Goal: Task Accomplishment & Management: Manage account settings

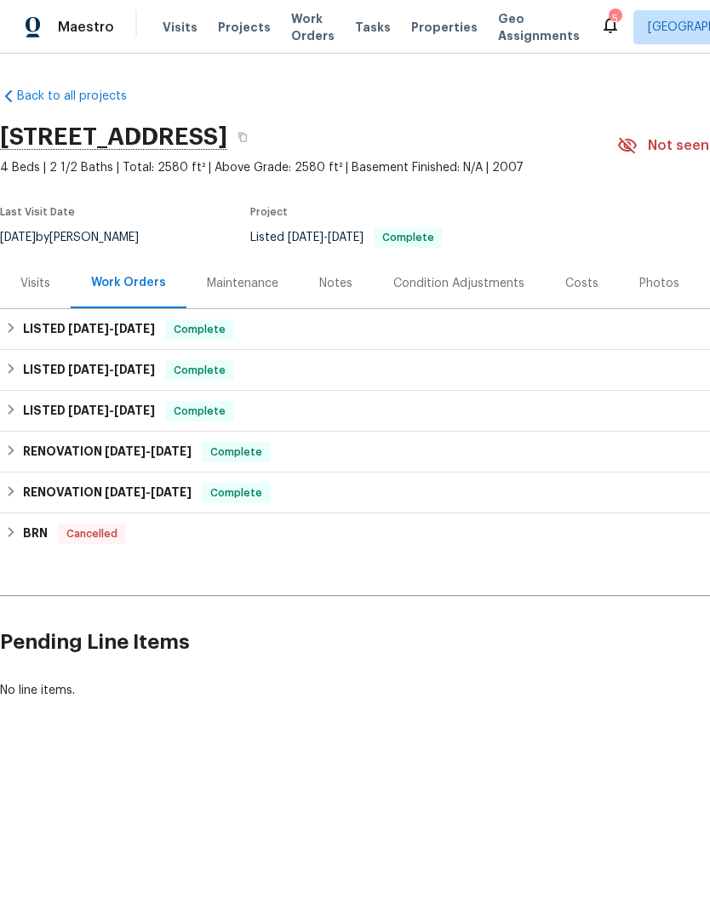
click at [301, 32] on span "Work Orders" at bounding box center [312, 27] width 43 height 34
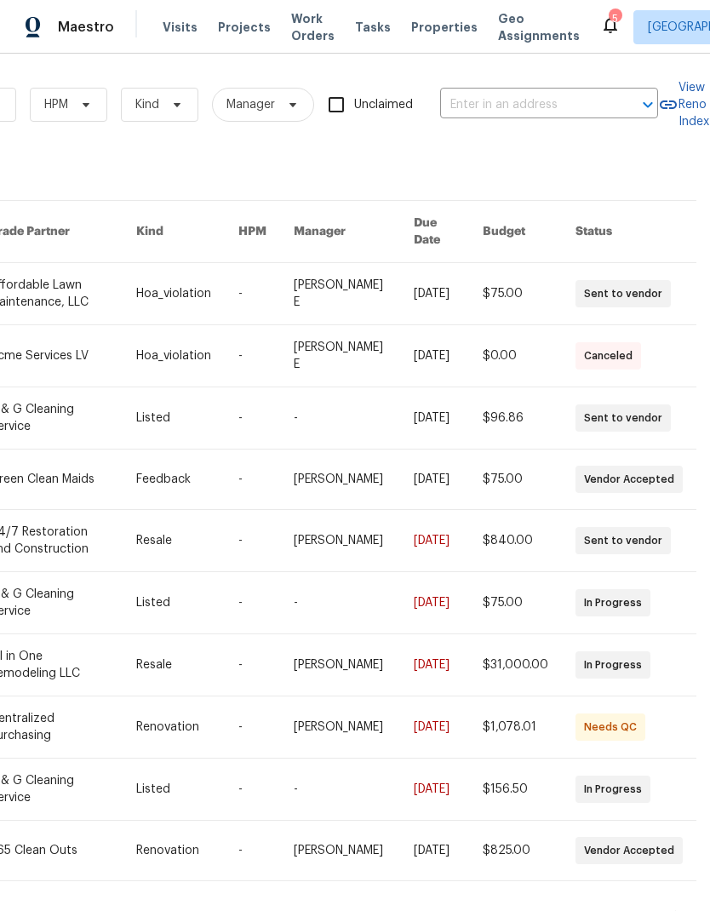
scroll to position [0, 280]
click at [517, 103] on input "text" at bounding box center [525, 105] width 170 height 26
type input "1200"
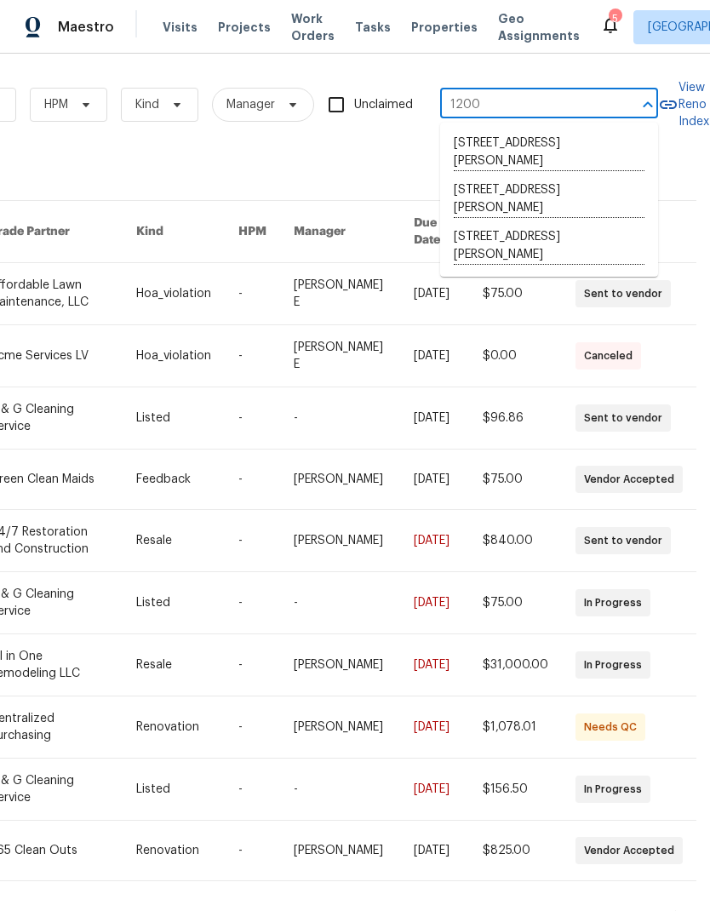
click at [581, 239] on li "[STREET_ADDRESS][PERSON_NAME]" at bounding box center [549, 246] width 218 height 47
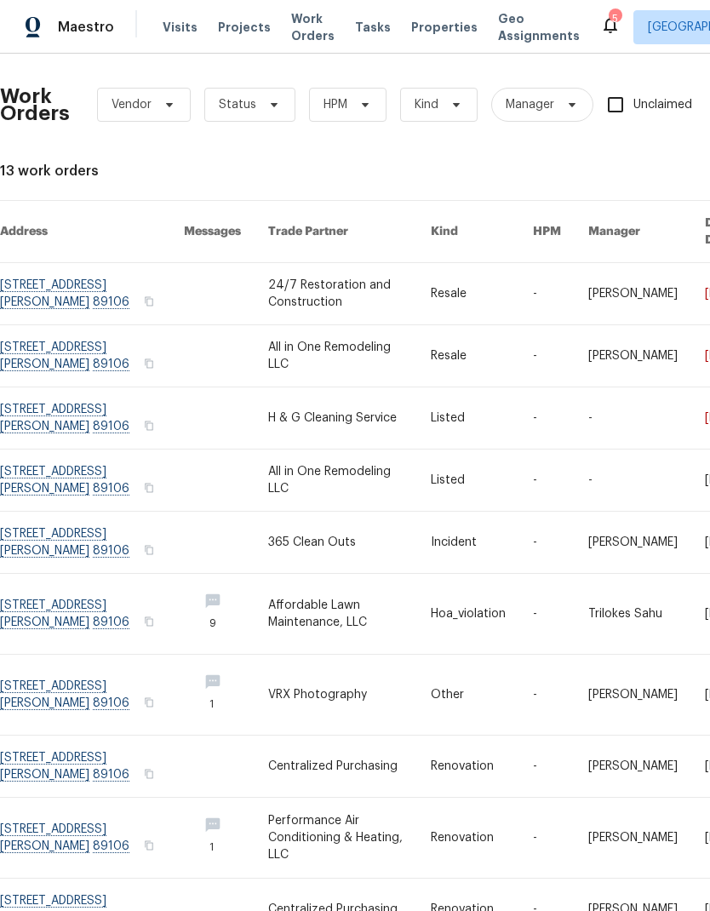
click at [26, 284] on link at bounding box center [92, 293] width 184 height 61
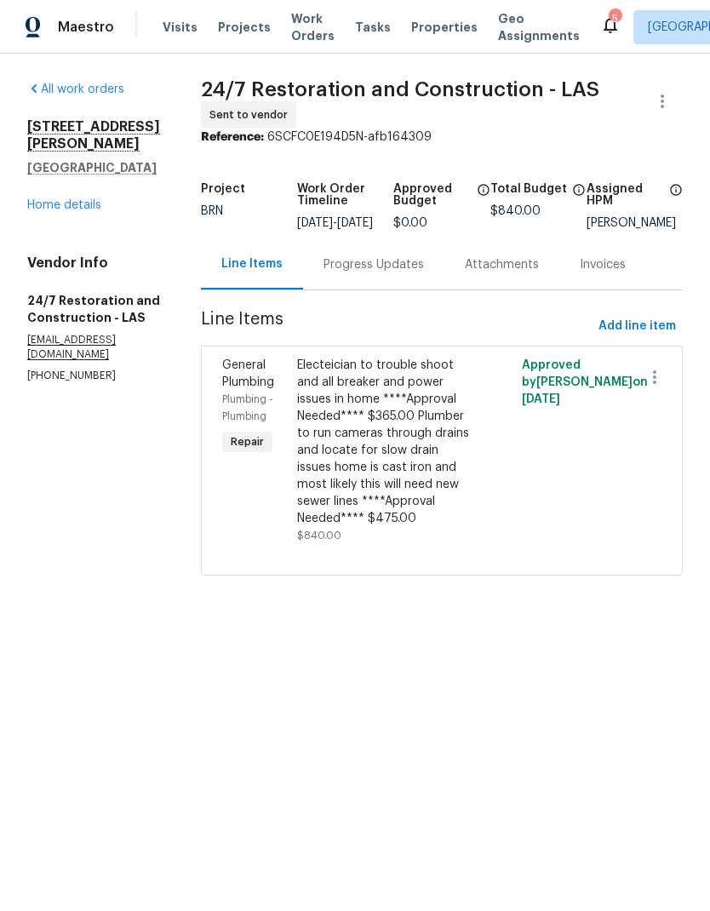
click at [44, 211] on link "Home details" at bounding box center [64, 205] width 74 height 12
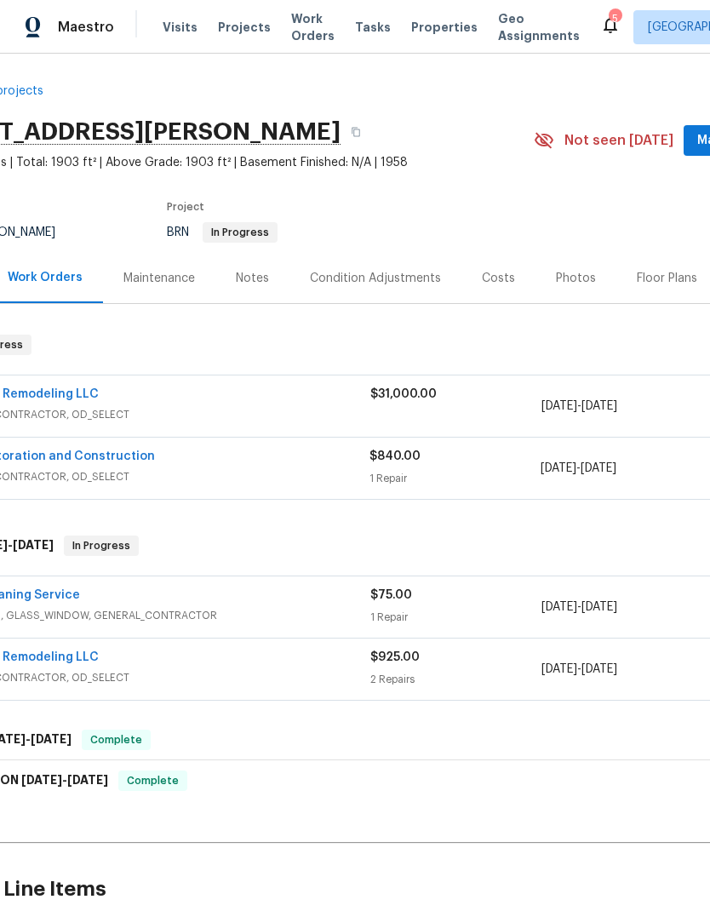
scroll to position [5, 83]
click at [226, 415] on span "GENERAL_CONTRACTOR, OD_SELECT" at bounding box center [157, 414] width 427 height 17
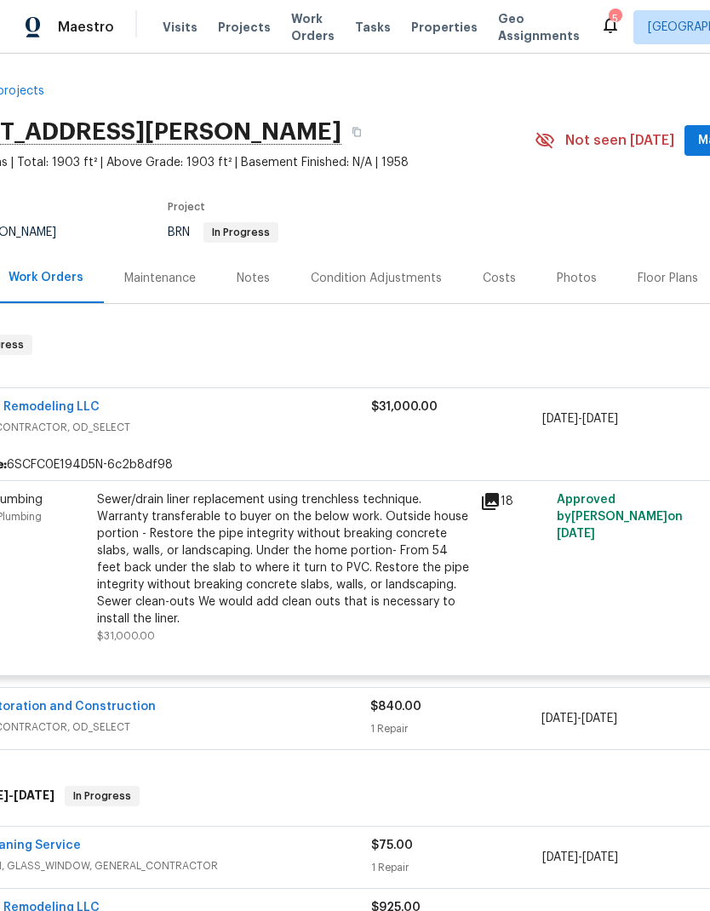
click at [43, 407] on link "All in One Remodeling LLC" at bounding box center [22, 407] width 156 height 12
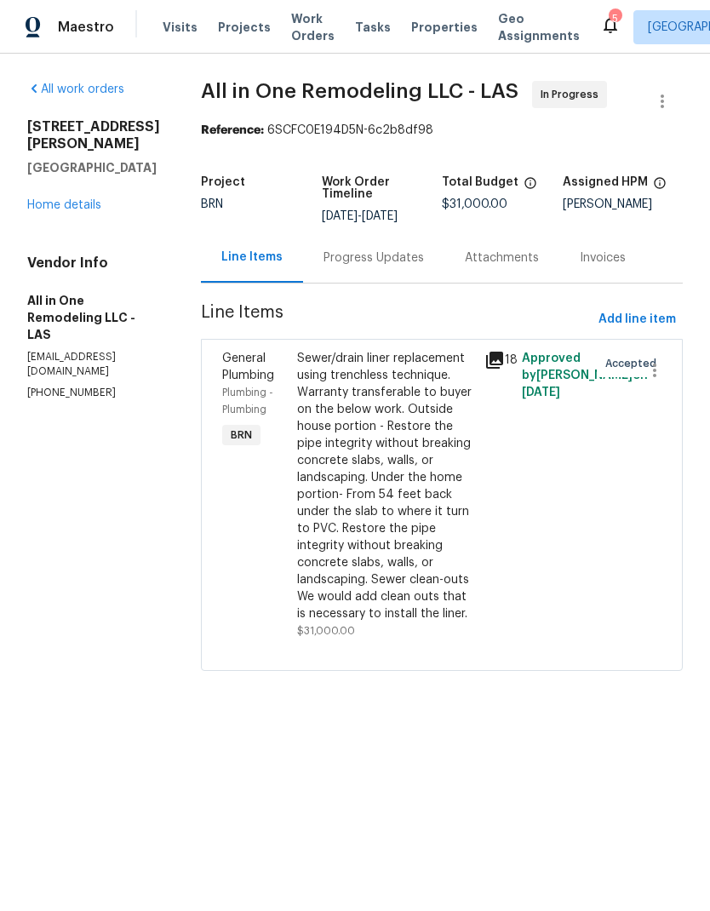
click at [310, 496] on div "Sewer/drain liner replacement using trenchless technique. Warranty transferable…" at bounding box center [385, 495] width 187 height 300
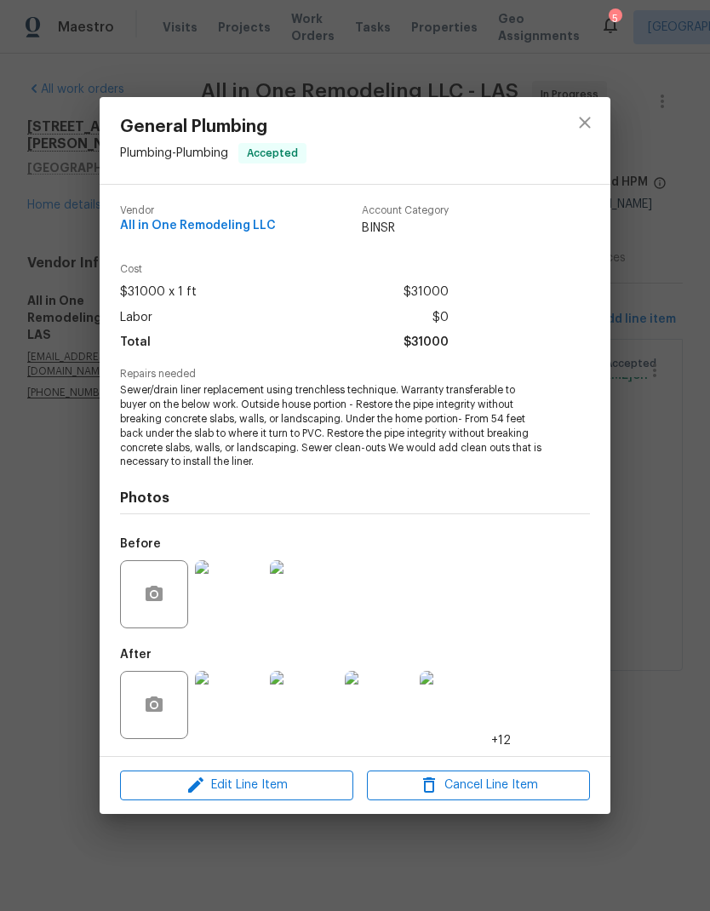
click at [232, 702] on img at bounding box center [229, 705] width 68 height 68
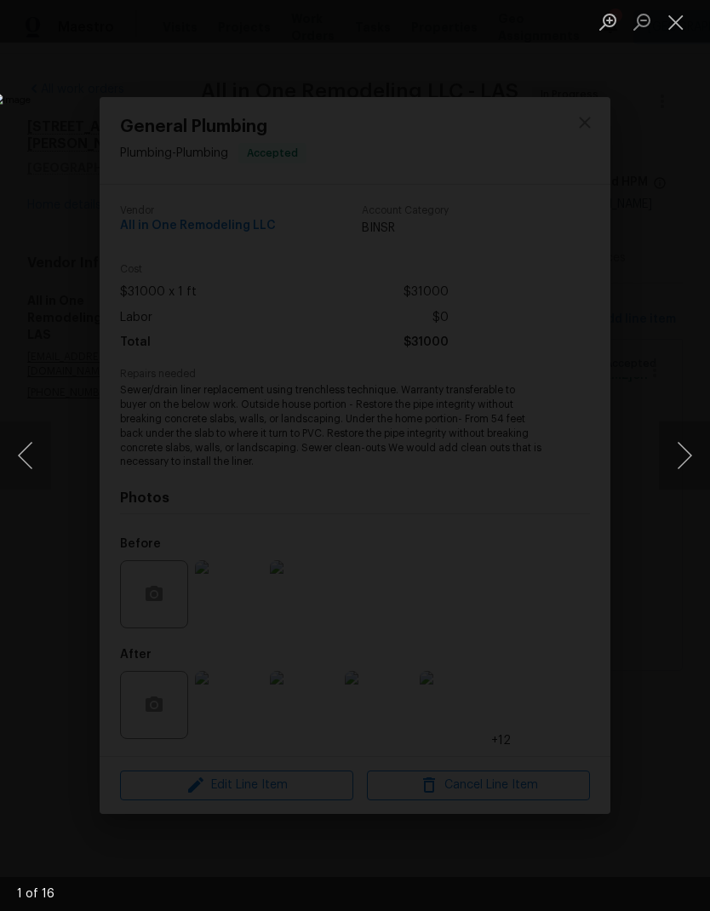
click at [687, 469] on button "Next image" at bounding box center [684, 455] width 51 height 68
click at [684, 474] on button "Next image" at bounding box center [684, 455] width 51 height 68
click at [687, 473] on button "Next image" at bounding box center [684, 455] width 51 height 68
click at [687, 474] on button "Next image" at bounding box center [684, 455] width 51 height 68
click at [687, 475] on button "Next image" at bounding box center [684, 455] width 51 height 68
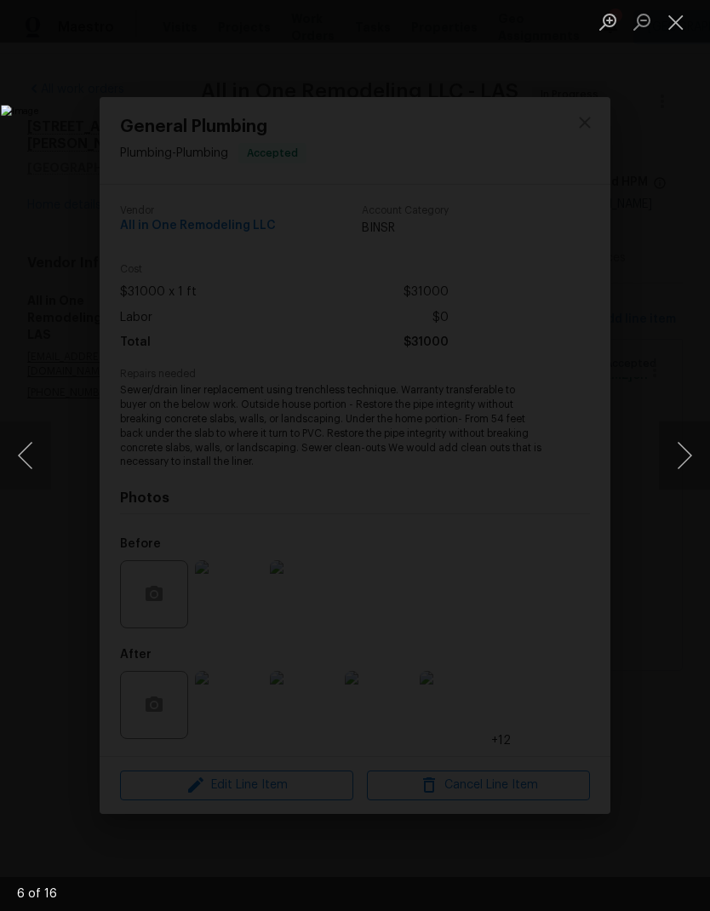
click at [686, 473] on button "Next image" at bounding box center [684, 455] width 51 height 68
click at [687, 474] on button "Next image" at bounding box center [684, 455] width 51 height 68
click at [680, 478] on button "Next image" at bounding box center [684, 455] width 51 height 68
click at [682, 478] on button "Next image" at bounding box center [684, 455] width 51 height 68
click at [685, 476] on button "Next image" at bounding box center [684, 455] width 51 height 68
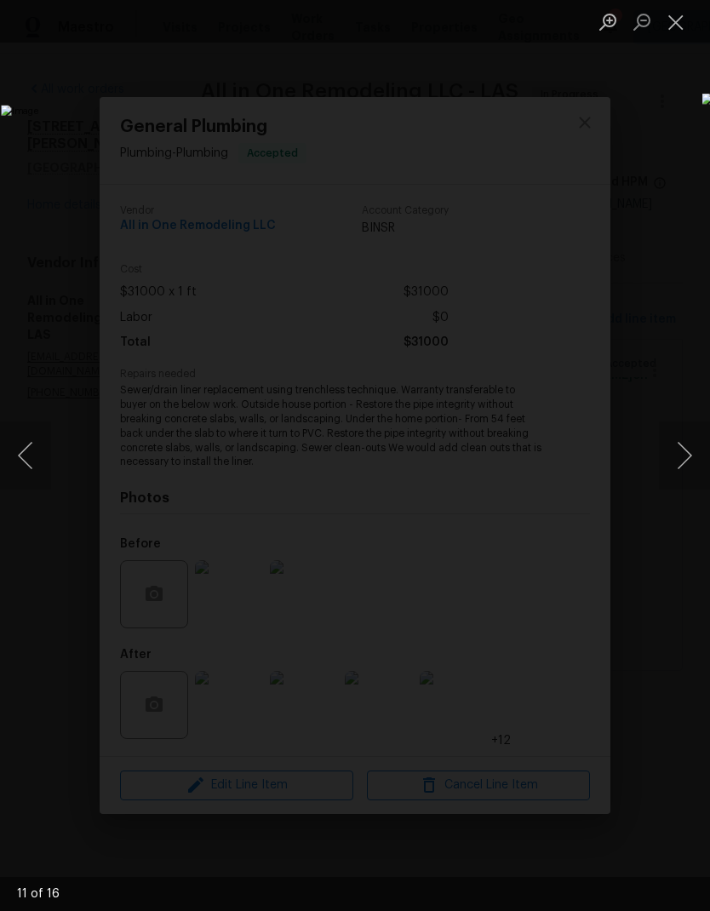
click at [685, 474] on button "Next image" at bounding box center [684, 455] width 51 height 68
click at [685, 479] on button "Next image" at bounding box center [684, 455] width 51 height 68
click at [40, 467] on button "Previous image" at bounding box center [25, 455] width 51 height 68
click at [690, 463] on button "Next image" at bounding box center [684, 455] width 51 height 68
click at [685, 463] on button "Next image" at bounding box center [684, 455] width 51 height 68
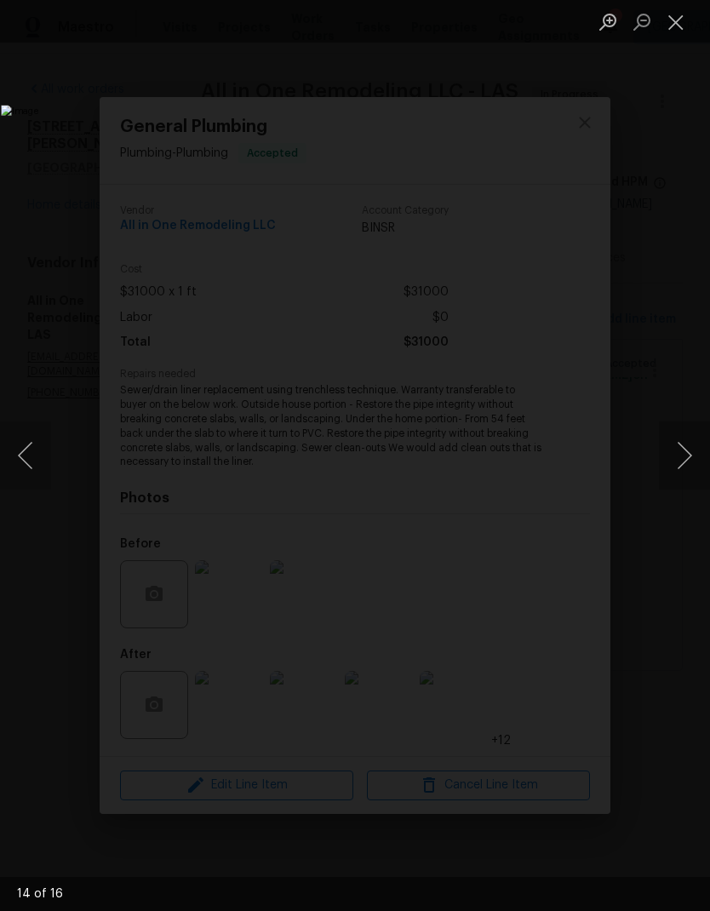
click at [685, 465] on button "Next image" at bounding box center [684, 455] width 51 height 68
click at [690, 472] on button "Next image" at bounding box center [684, 455] width 51 height 68
click at [688, 467] on button "Next image" at bounding box center [684, 455] width 51 height 68
click at [681, 474] on button "Next image" at bounding box center [684, 455] width 51 height 68
click at [680, 473] on button "Next image" at bounding box center [684, 455] width 51 height 68
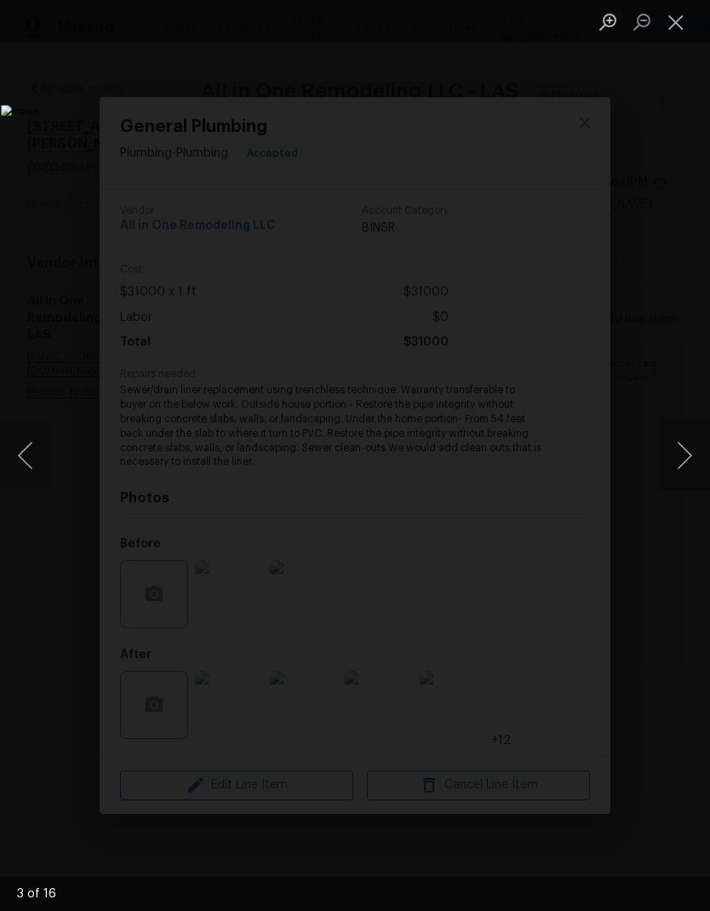
click at [673, 29] on button "Close lightbox" at bounding box center [676, 22] width 34 height 30
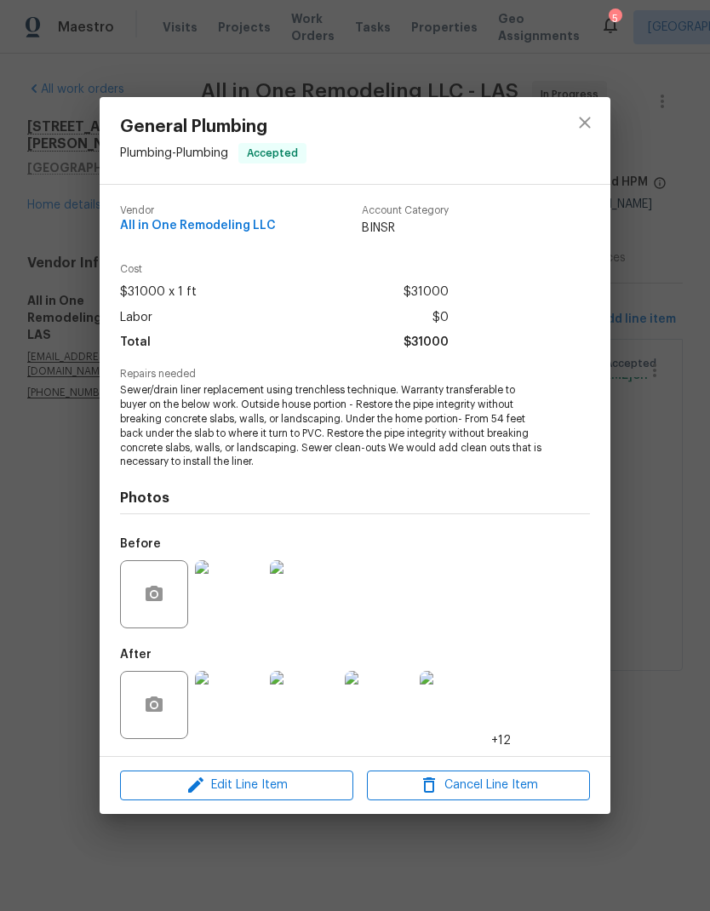
click at [40, 338] on div "General Plumbing Plumbing - Plumbing Accepted Vendor All in One Remodeling LLC …" at bounding box center [355, 455] width 710 height 911
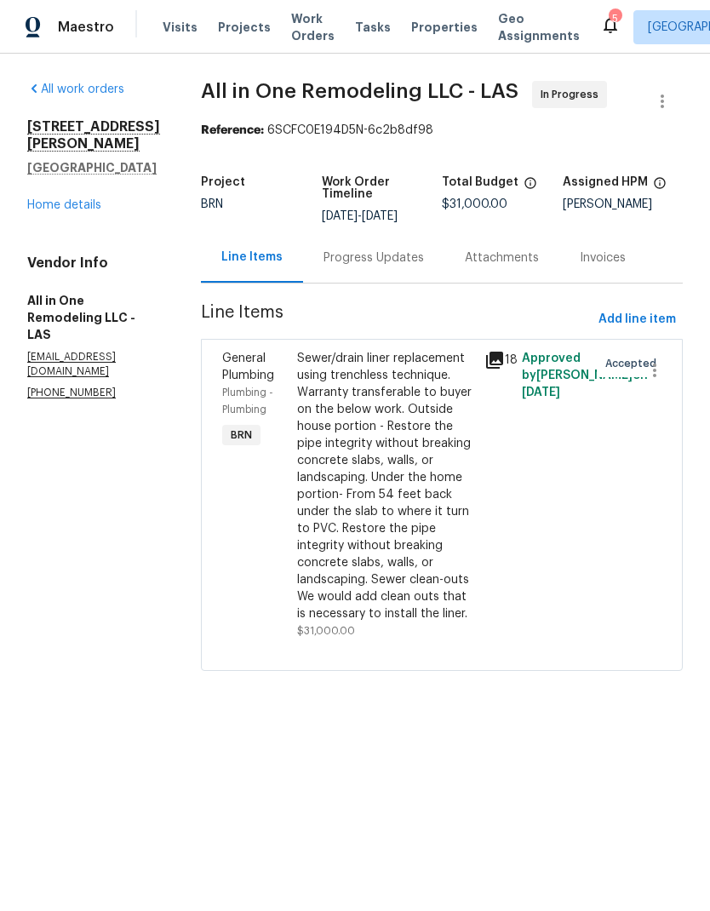
click at [49, 199] on link "Home details" at bounding box center [64, 205] width 74 height 12
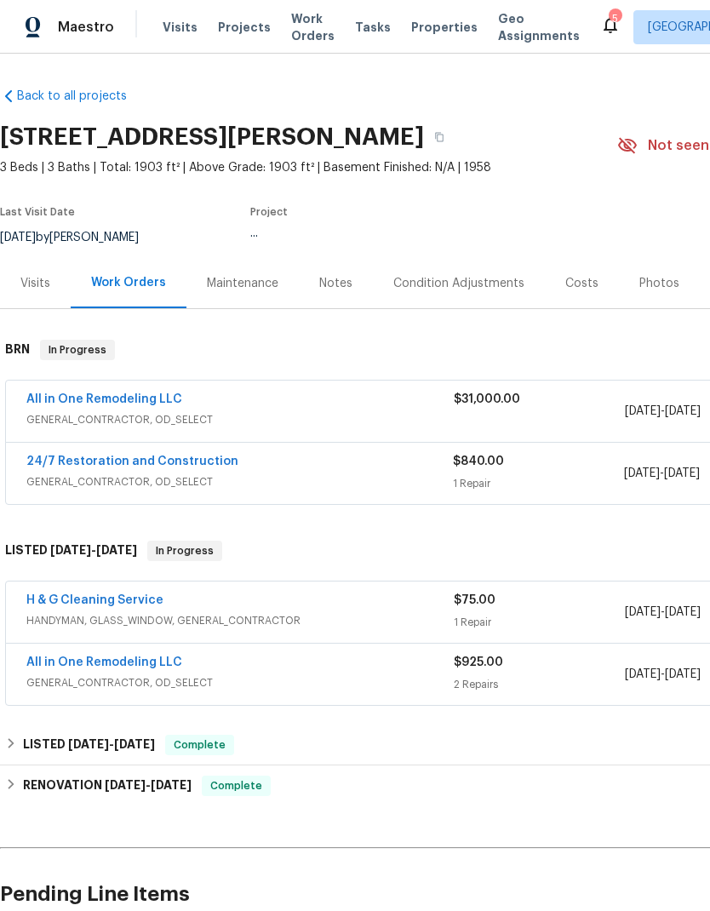
click at [52, 193] on section "[STREET_ADDRESS][PERSON_NAME] 3 Beds | 3 Baths | Total: 1903 ft² | Above Grade:…" at bounding box center [481, 186] width 962 height 143
click at [325, 289] on div "Notes" at bounding box center [335, 283] width 33 height 17
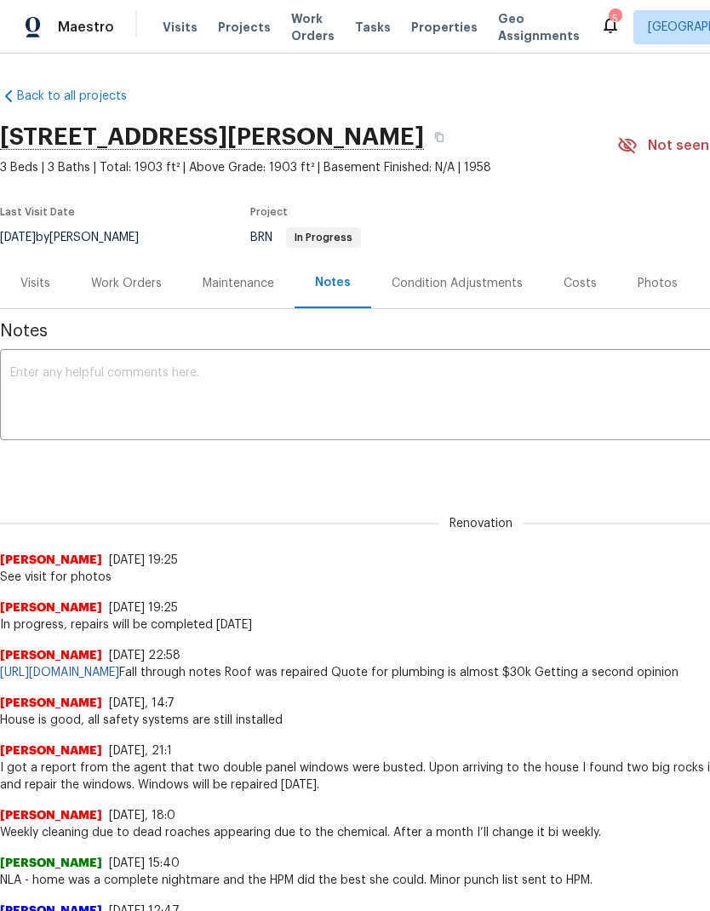
click at [69, 389] on textarea at bounding box center [481, 397] width 942 height 60
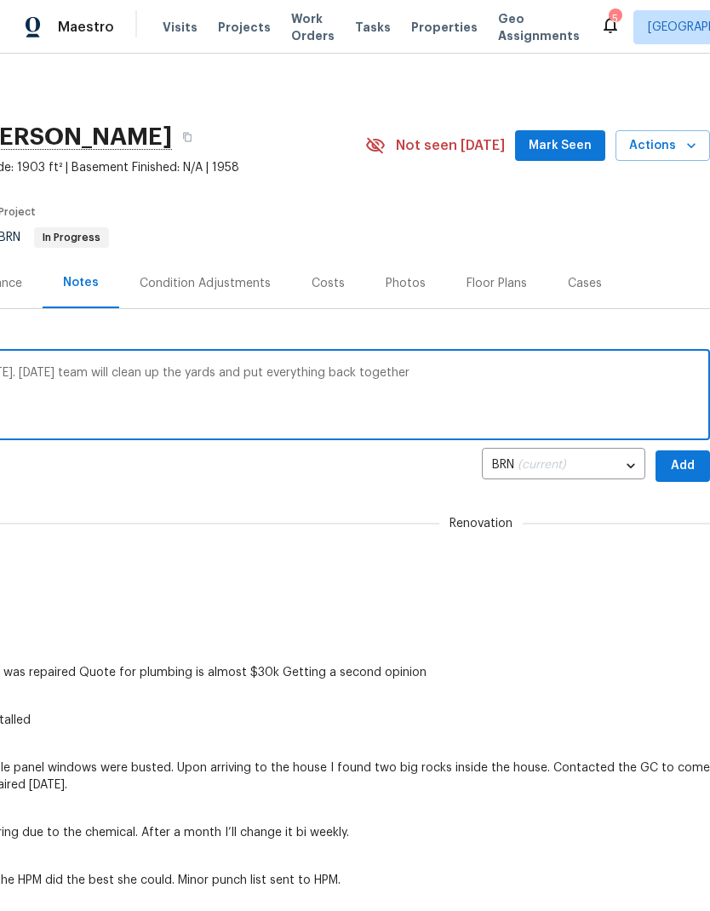
scroll to position [0, 252]
type textarea "Corrections, repairs will be completed [DATE]. [DATE] team will clean up the ya…"
click at [690, 470] on span "Add" at bounding box center [682, 465] width 27 height 21
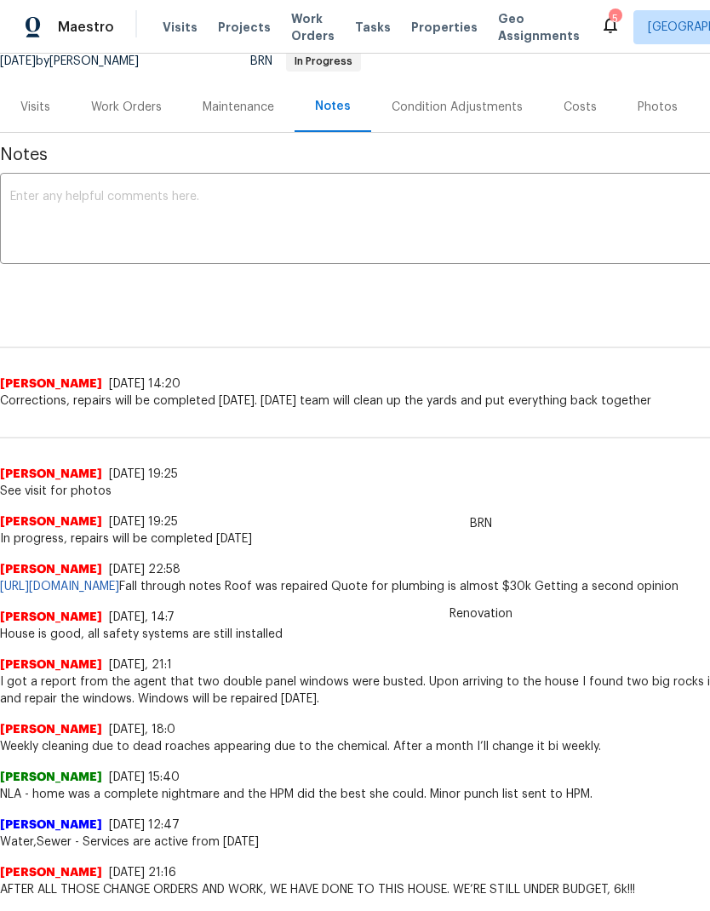
scroll to position [186, -1]
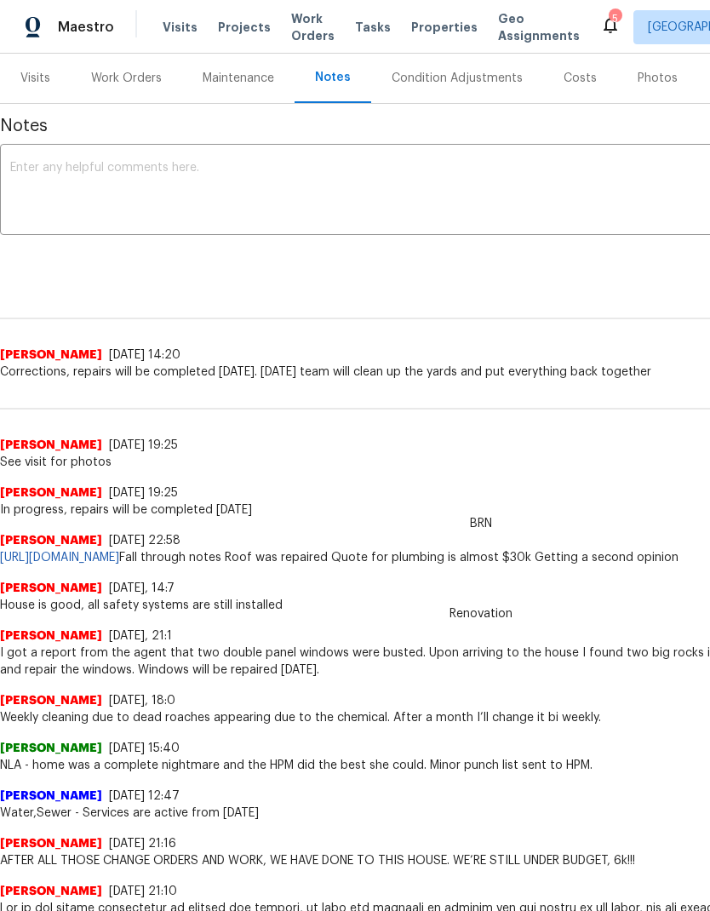
click at [136, 92] on div "Work Orders" at bounding box center [127, 78] width 112 height 50
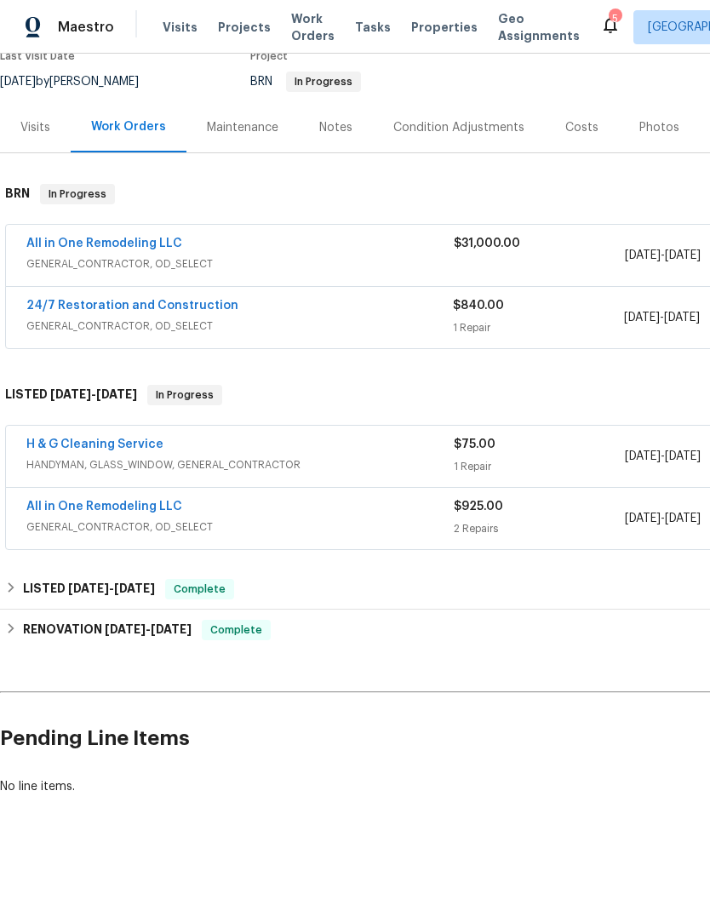
scroll to position [87, 0]
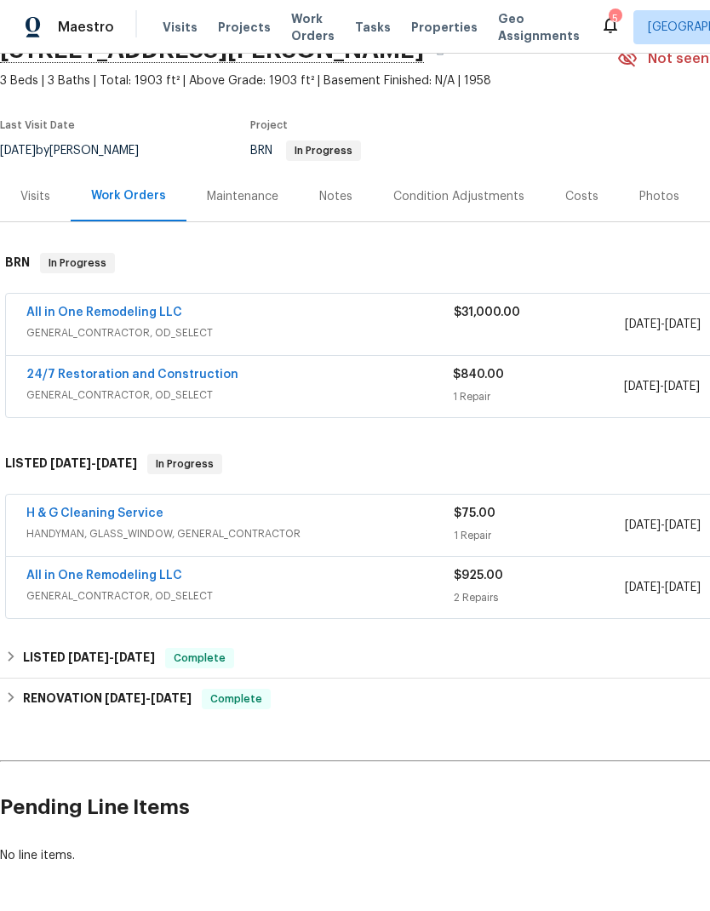
click at [59, 316] on link "All in One Remodeling LLC" at bounding box center [104, 313] width 156 height 12
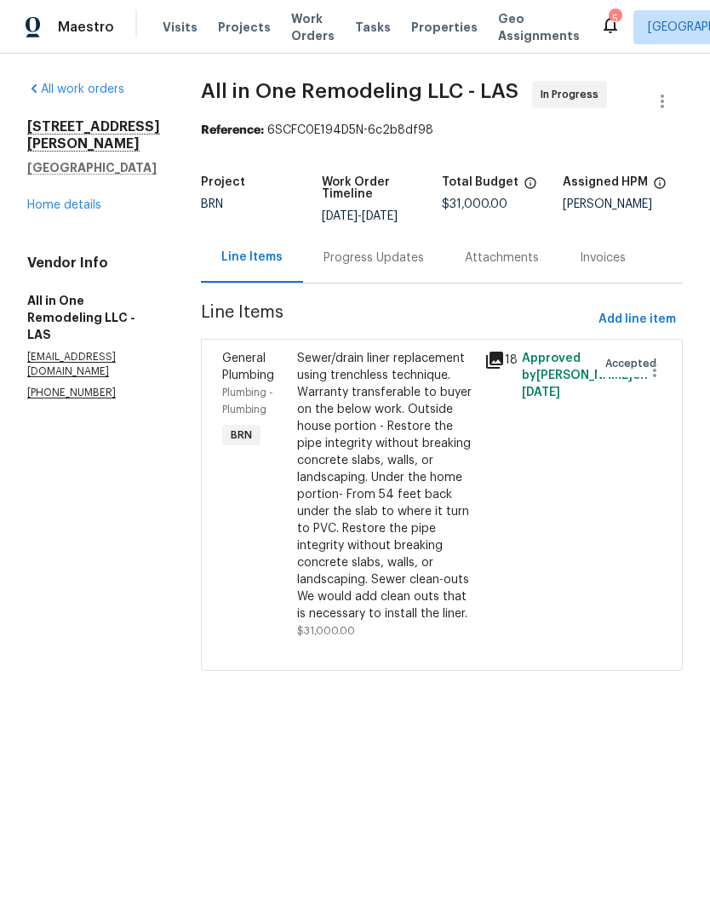
click at [434, 609] on div "Sewer/drain liner replacement using trenchless technique. Warranty transferable…" at bounding box center [385, 486] width 177 height 272
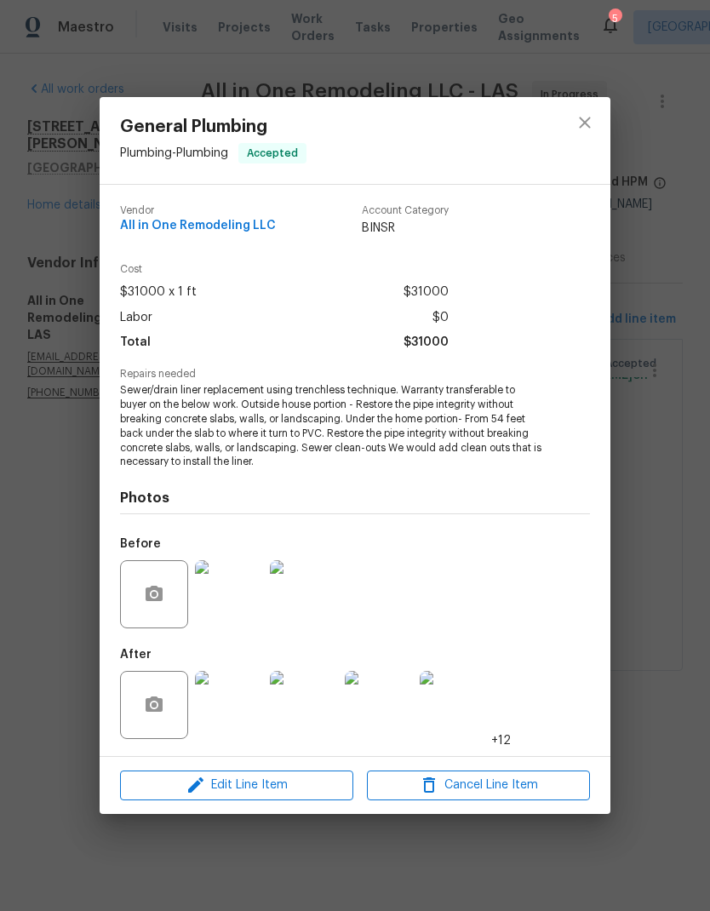
click at [463, 713] on img at bounding box center [454, 705] width 68 height 68
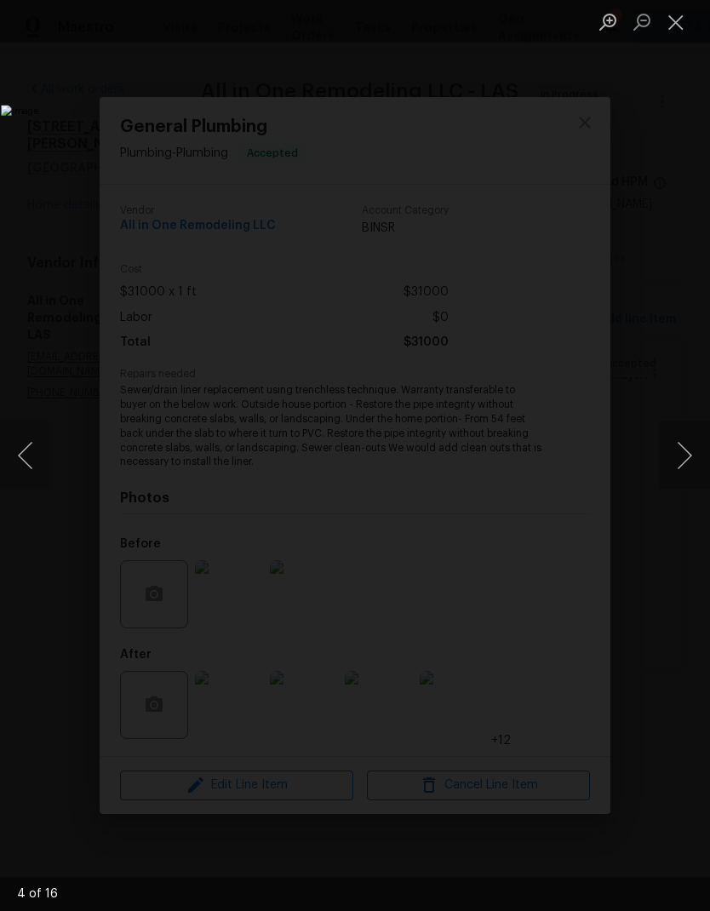
click at [683, 467] on button "Next image" at bounding box center [684, 455] width 51 height 68
click at [683, 466] on button "Next image" at bounding box center [684, 455] width 51 height 68
click at [685, 460] on button "Next image" at bounding box center [684, 455] width 51 height 68
click at [682, 462] on button "Next image" at bounding box center [684, 455] width 51 height 68
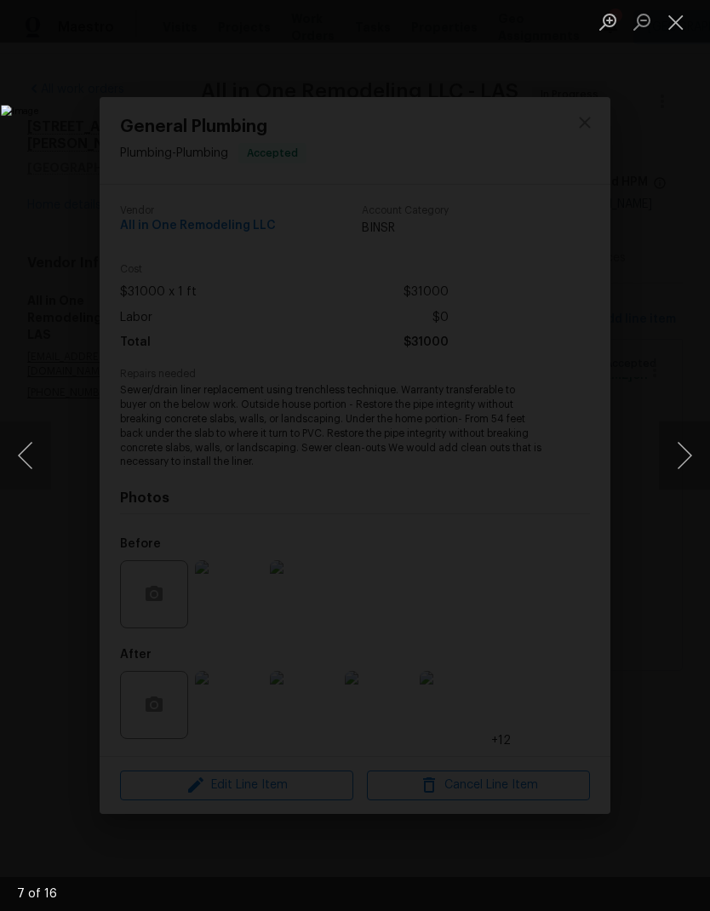
click at [682, 461] on button "Next image" at bounding box center [684, 455] width 51 height 68
click at [677, 464] on button "Next image" at bounding box center [684, 455] width 51 height 68
click at [676, 465] on button "Next image" at bounding box center [684, 455] width 51 height 68
click at [675, 465] on button "Next image" at bounding box center [684, 455] width 51 height 68
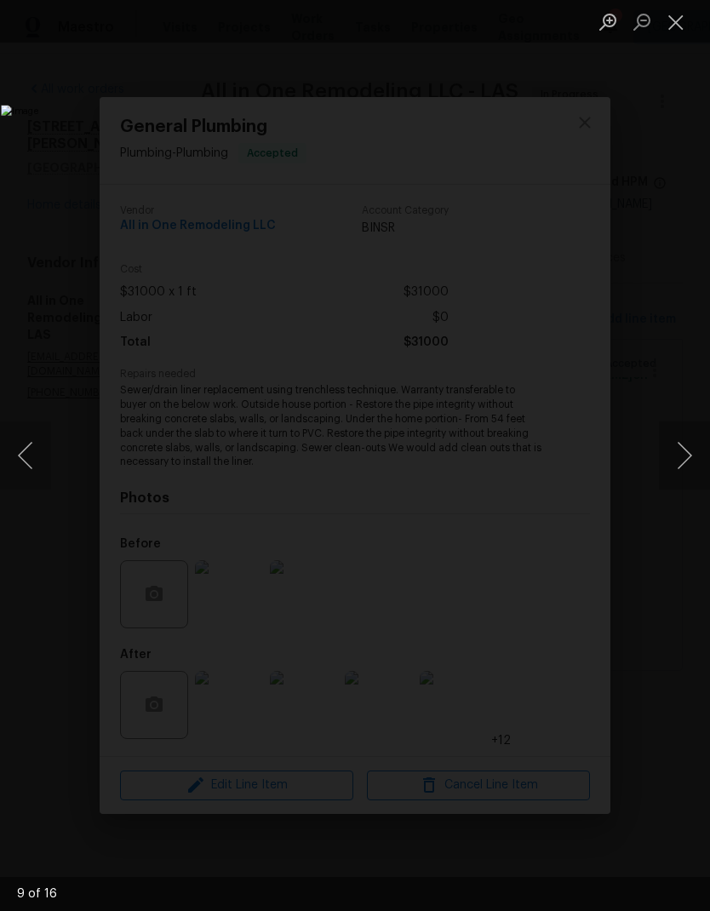
click at [673, 466] on button "Next image" at bounding box center [684, 455] width 51 height 68
click at [678, 466] on button "Next image" at bounding box center [684, 455] width 51 height 68
click at [677, 466] on button "Next image" at bounding box center [684, 455] width 51 height 68
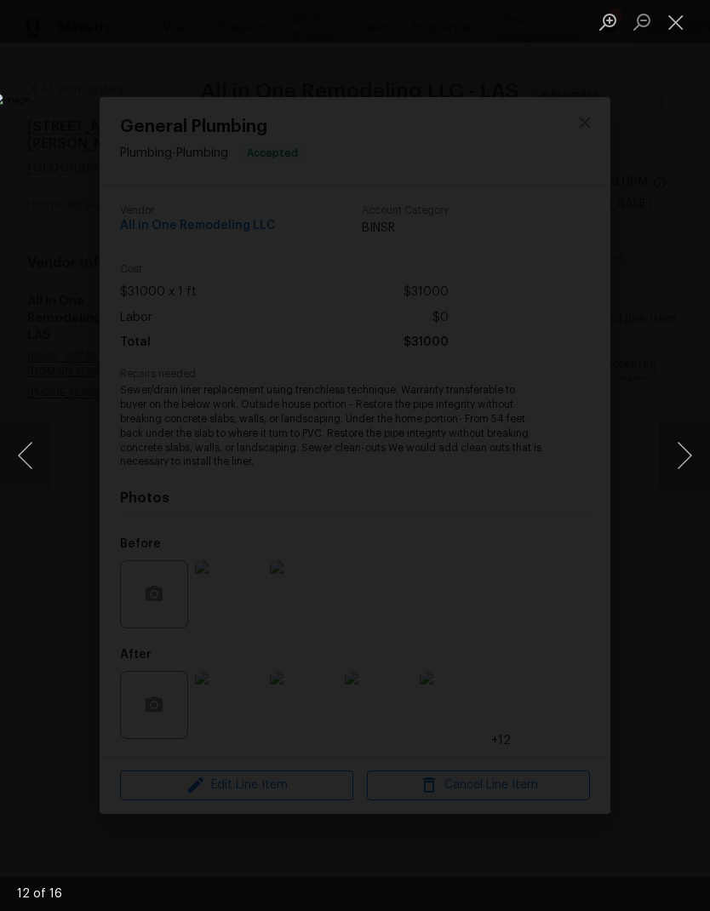
click at [677, 465] on button "Next image" at bounding box center [684, 455] width 51 height 68
click at [677, 466] on button "Next image" at bounding box center [684, 455] width 51 height 68
click at [679, 464] on button "Next image" at bounding box center [684, 455] width 51 height 68
click at [679, 463] on button "Next image" at bounding box center [684, 455] width 51 height 68
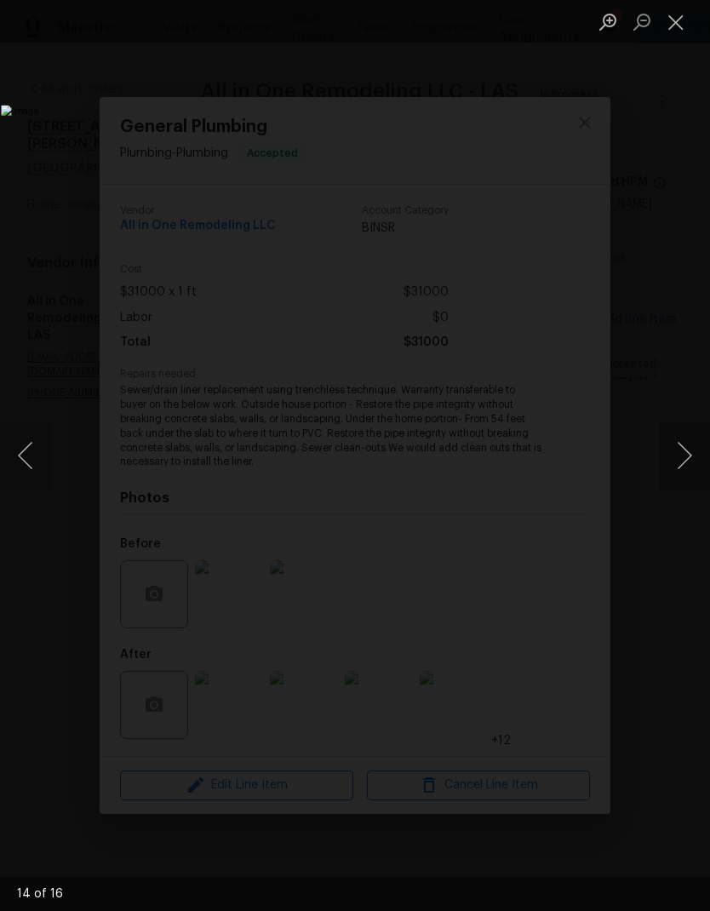
click at [678, 462] on button "Next image" at bounding box center [684, 455] width 51 height 68
click at [678, 463] on button "Next image" at bounding box center [684, 455] width 51 height 68
click at [677, 462] on button "Next image" at bounding box center [684, 455] width 51 height 68
click at [679, 465] on button "Next image" at bounding box center [684, 455] width 51 height 68
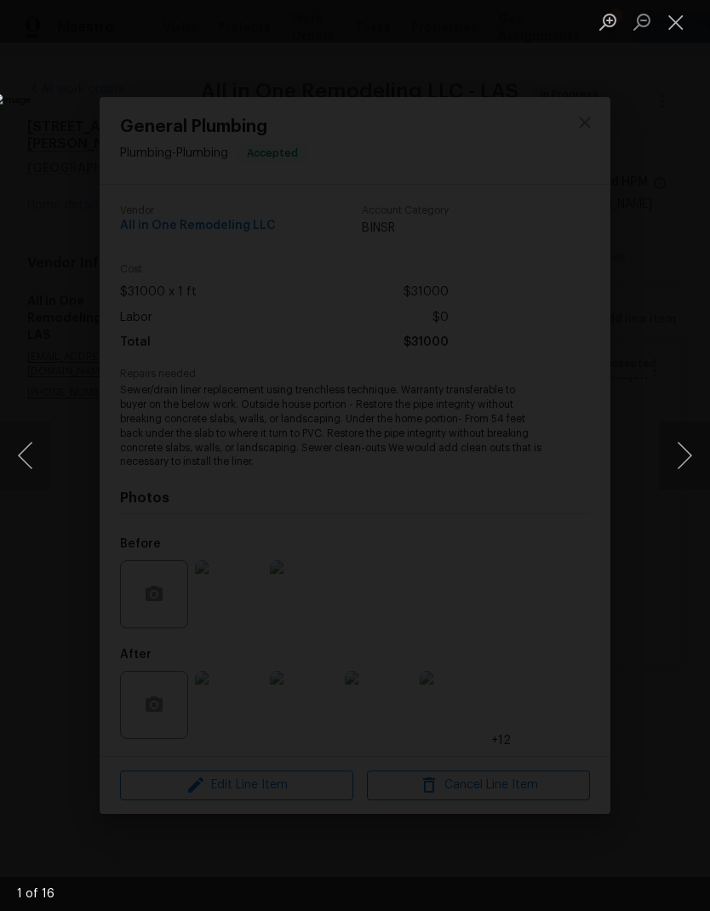
click at [679, 464] on button "Next image" at bounding box center [684, 455] width 51 height 68
click at [678, 465] on button "Next image" at bounding box center [684, 455] width 51 height 68
click at [677, 464] on button "Next image" at bounding box center [684, 455] width 51 height 68
click at [675, 466] on button "Next image" at bounding box center [684, 455] width 51 height 68
click at [675, 465] on button "Next image" at bounding box center [684, 455] width 51 height 68
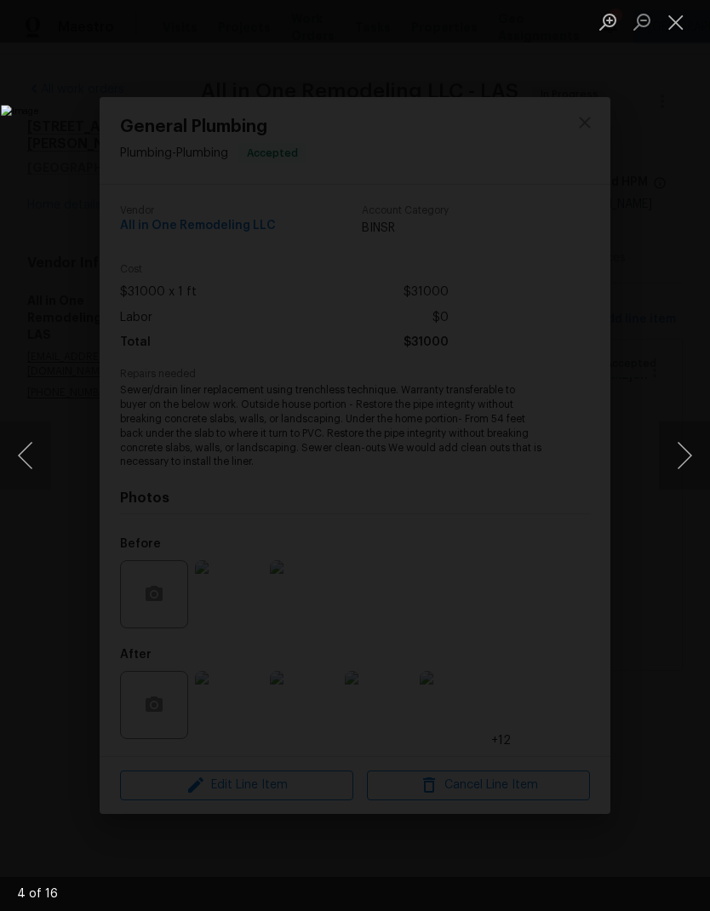
click at [678, 465] on button "Next image" at bounding box center [684, 455] width 51 height 68
click at [677, 464] on button "Next image" at bounding box center [684, 455] width 51 height 68
click at [687, 458] on button "Next image" at bounding box center [684, 455] width 51 height 68
click at [686, 458] on button "Next image" at bounding box center [684, 455] width 51 height 68
click at [687, 458] on button "Next image" at bounding box center [684, 455] width 51 height 68
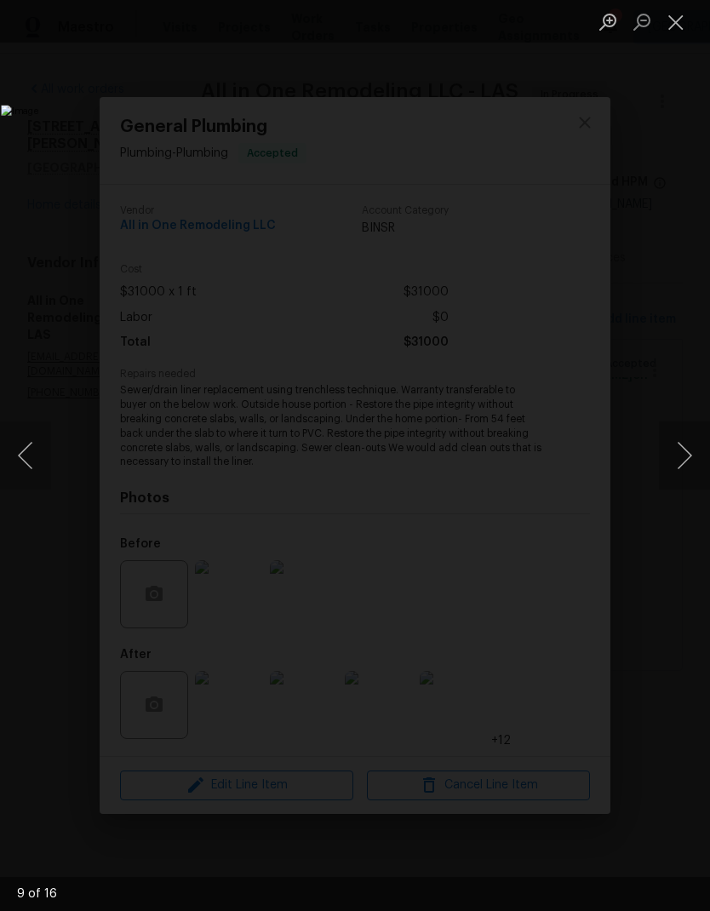
click at [686, 457] on button "Next image" at bounding box center [684, 455] width 51 height 68
click at [685, 459] on button "Next image" at bounding box center [684, 455] width 51 height 68
click at [684, 458] on button "Next image" at bounding box center [684, 455] width 51 height 68
click at [685, 457] on button "Next image" at bounding box center [684, 455] width 51 height 68
click at [684, 457] on button "Next image" at bounding box center [684, 455] width 51 height 68
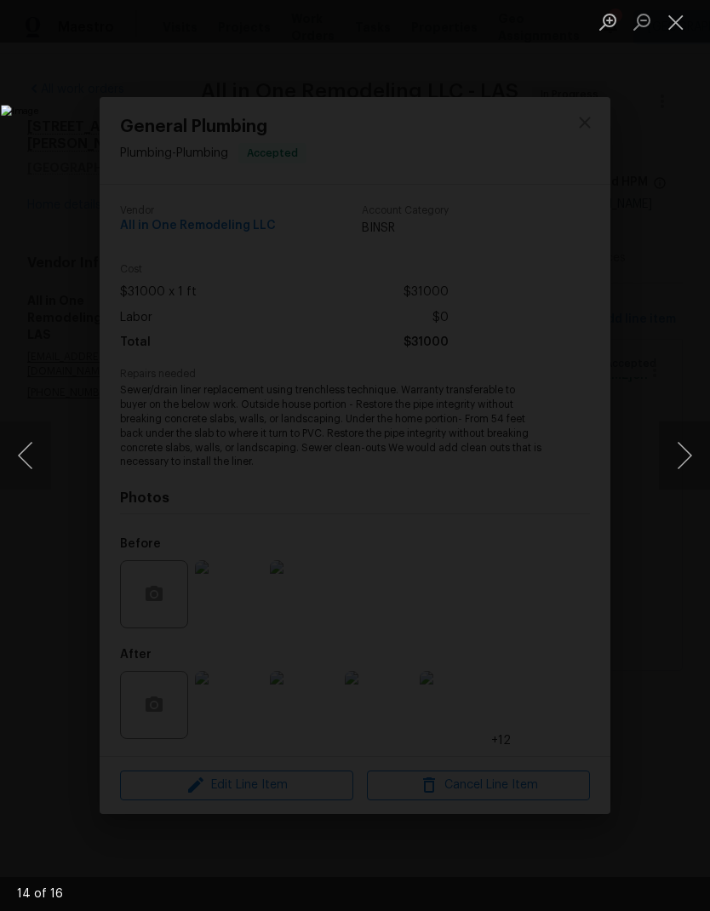
click at [682, 458] on button "Next image" at bounding box center [684, 455] width 51 height 68
click at [680, 457] on button "Next image" at bounding box center [684, 455] width 51 height 68
click at [679, 457] on button "Next image" at bounding box center [684, 455] width 51 height 68
click at [682, 456] on button "Next image" at bounding box center [684, 455] width 51 height 68
click at [679, 457] on button "Next image" at bounding box center [684, 455] width 51 height 68
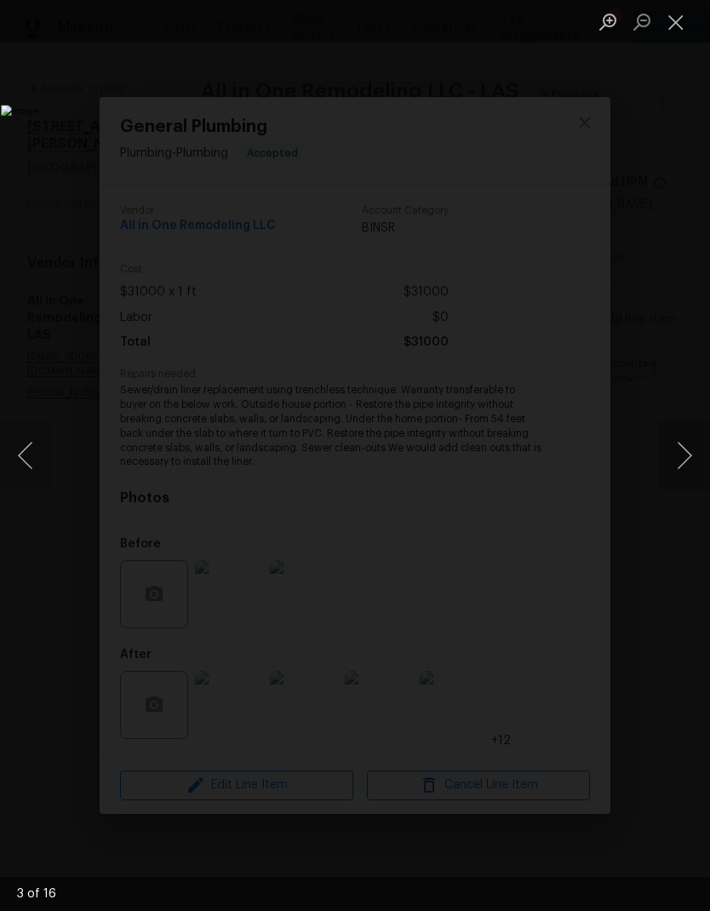
click at [681, 456] on button "Next image" at bounding box center [684, 455] width 51 height 68
click at [680, 456] on button "Next image" at bounding box center [684, 455] width 51 height 68
click at [681, 455] on button "Next image" at bounding box center [684, 455] width 51 height 68
click at [679, 457] on button "Next image" at bounding box center [684, 455] width 51 height 68
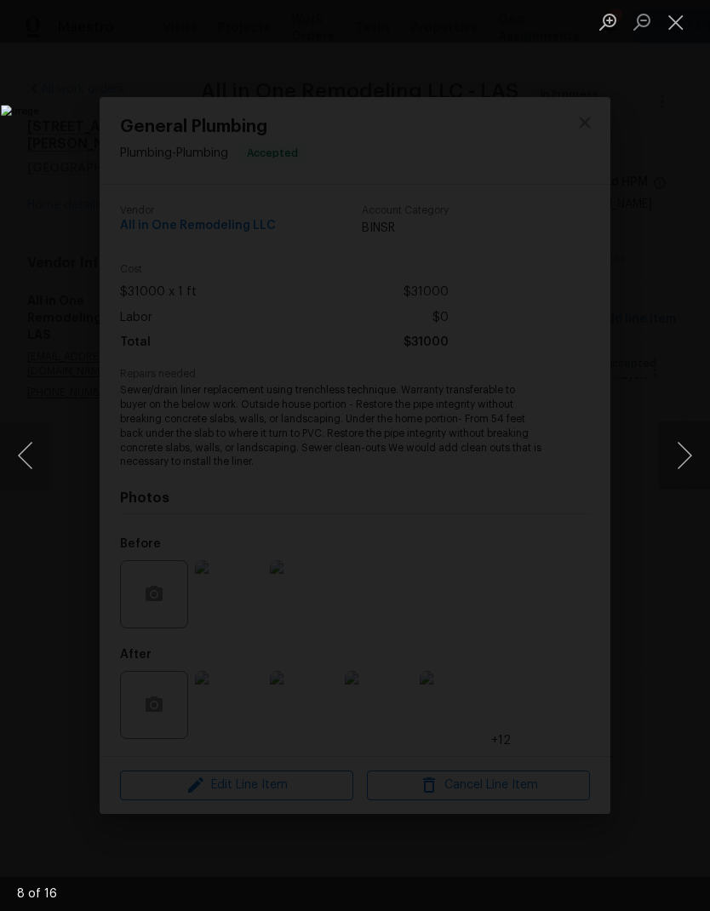
click at [679, 457] on button "Next image" at bounding box center [684, 455] width 51 height 68
click at [677, 457] on button "Next image" at bounding box center [684, 455] width 51 height 68
click at [680, 456] on button "Next image" at bounding box center [684, 455] width 51 height 68
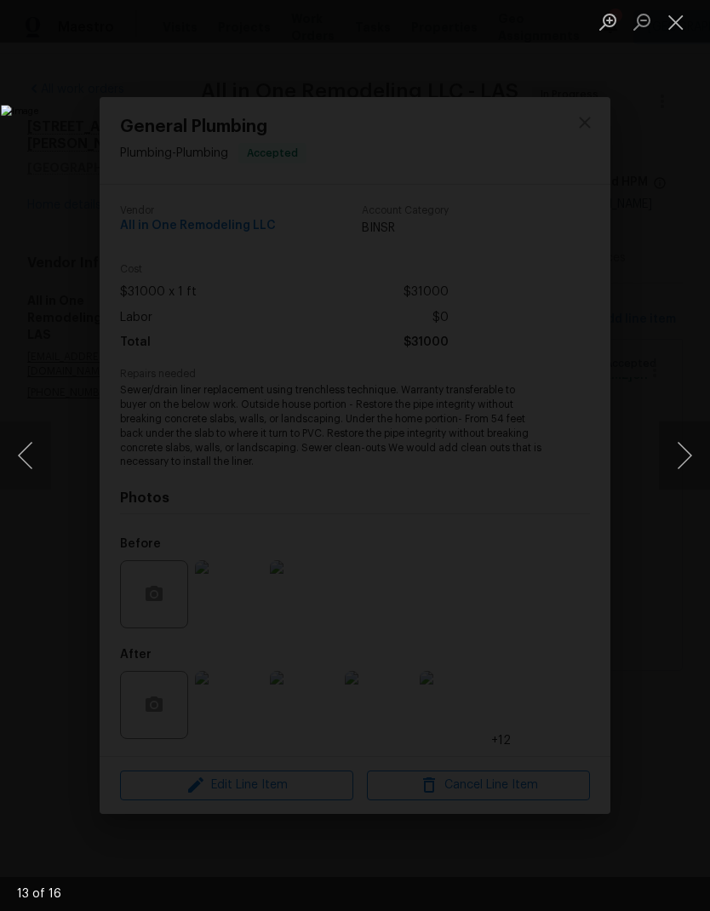
click at [679, 17] on button "Close lightbox" at bounding box center [676, 22] width 34 height 30
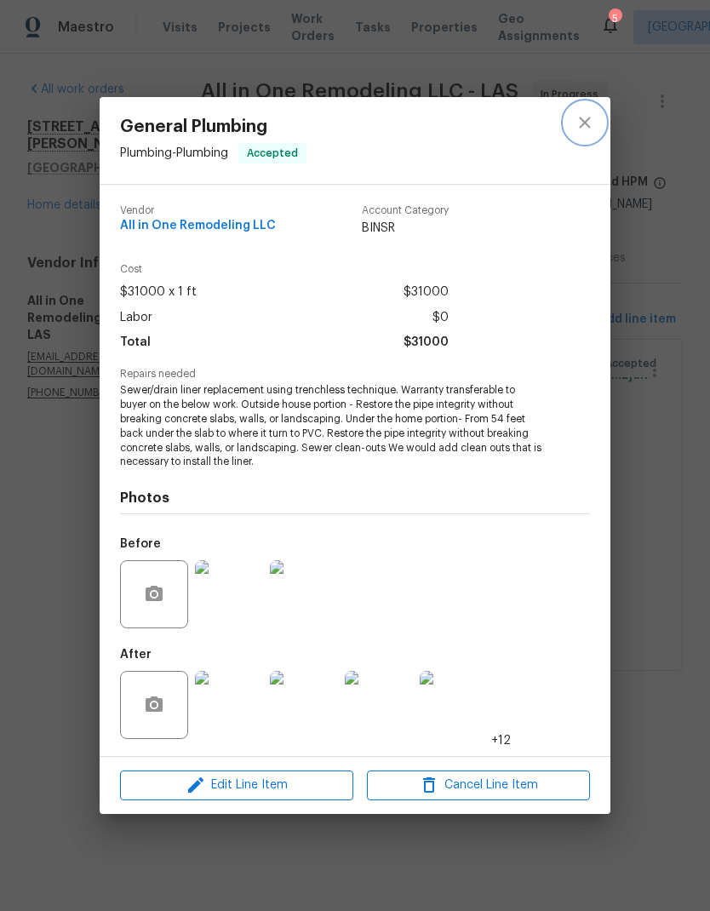
click at [581, 134] on button "close" at bounding box center [584, 122] width 41 height 41
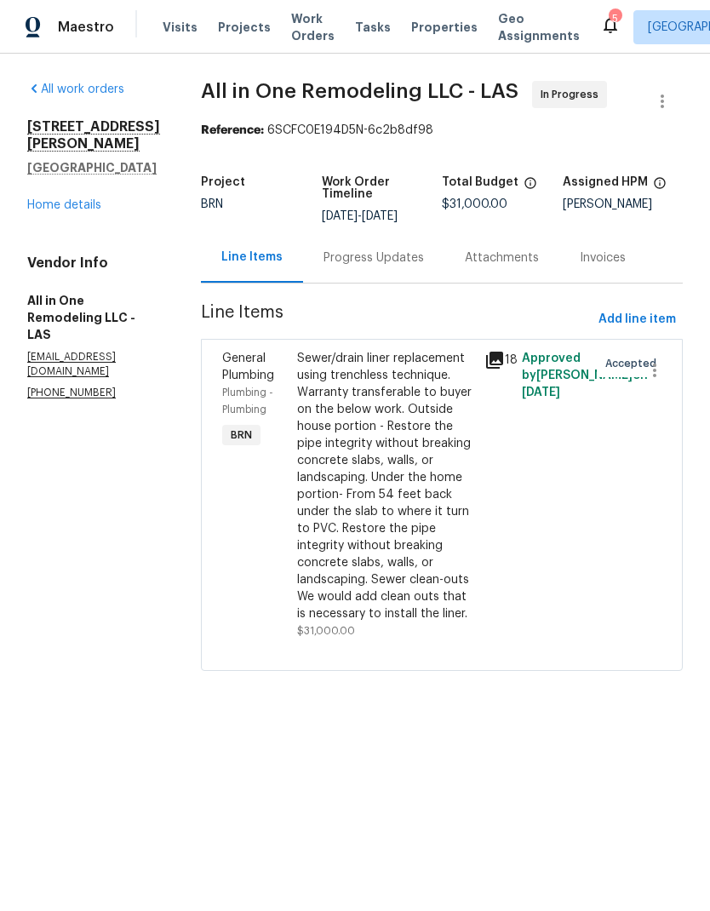
click at [43, 199] on link "Home details" at bounding box center [64, 205] width 74 height 12
